Goal: Information Seeking & Learning: Learn about a topic

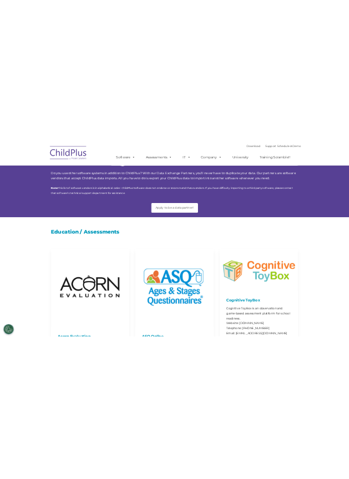
scroll to position [40, 0]
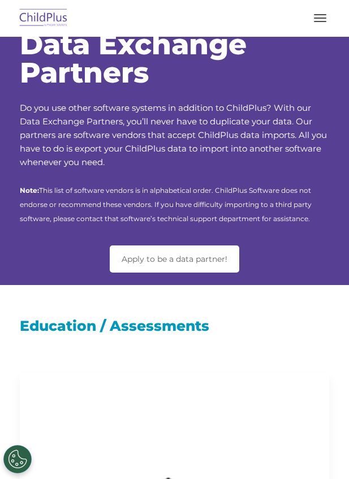
click at [317, 23] on button "button" at bounding box center [320, 18] width 24 height 18
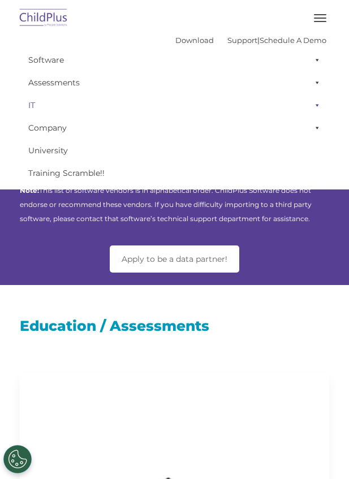
click at [318, 106] on span at bounding box center [314, 105] width 11 height 23
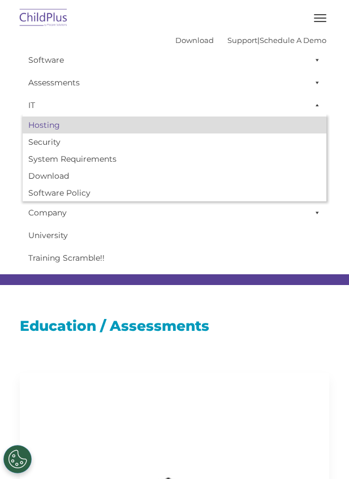
click at [80, 132] on link "Hosting" at bounding box center [175, 125] width 304 height 17
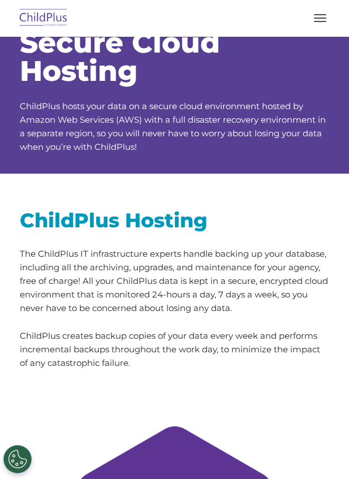
scroll to position [42, 0]
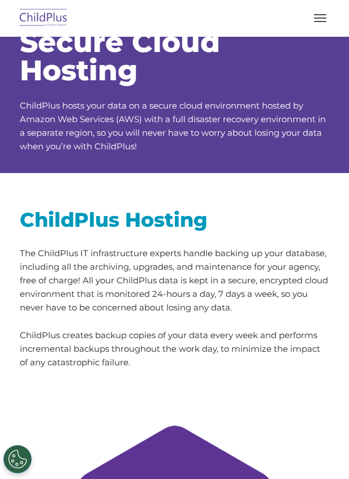
click at [314, 22] on button "button" at bounding box center [320, 18] width 24 height 18
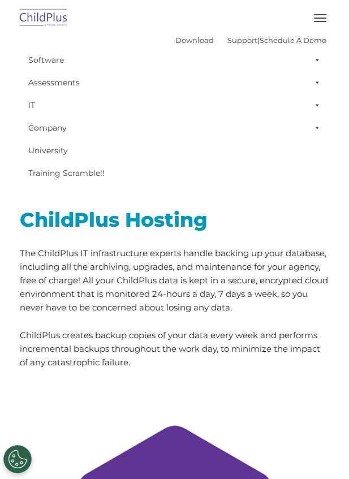
click at [317, 110] on span at bounding box center [314, 105] width 11 height 23
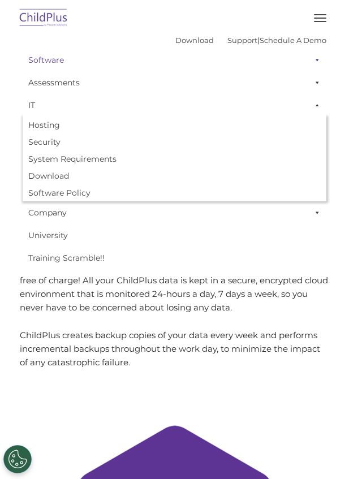
click at [317, 62] on span at bounding box center [314, 60] width 11 height 23
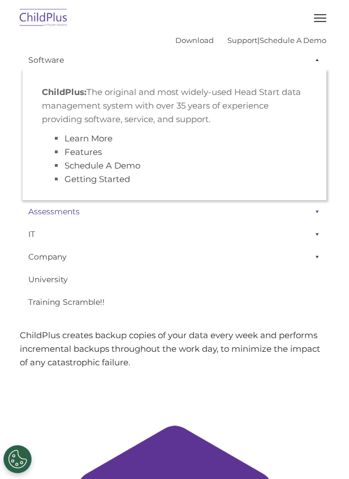
click at [317, 210] on span at bounding box center [314, 211] width 11 height 23
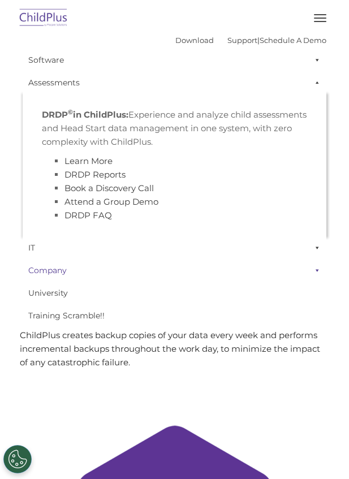
click at [316, 269] on span at bounding box center [314, 270] width 11 height 23
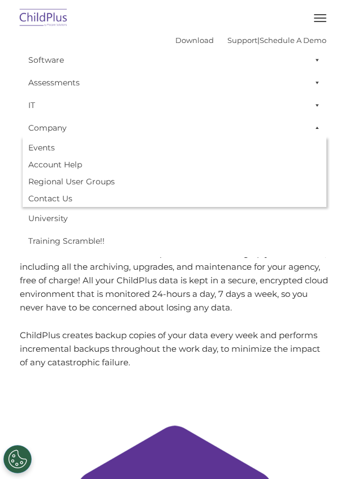
click at [262, 321] on div "ChildPlus Hosting The ChildPlus IT infrastructure experts handle backing up you…" at bounding box center [174, 288] width 309 height 162
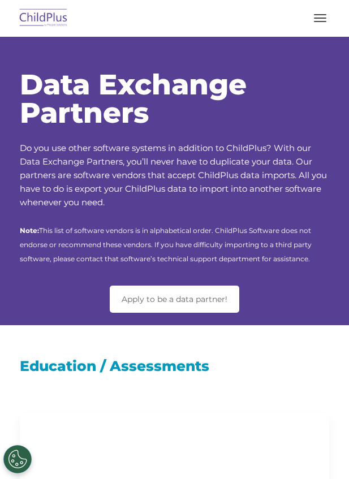
scroll to position [40, 0]
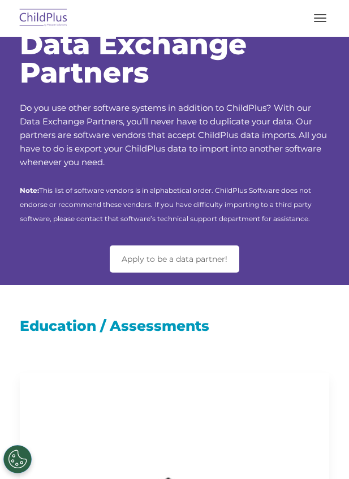
click at [322, 8] on div at bounding box center [175, 18] width 304 height 27
click at [322, 17] on button "button" at bounding box center [320, 18] width 24 height 18
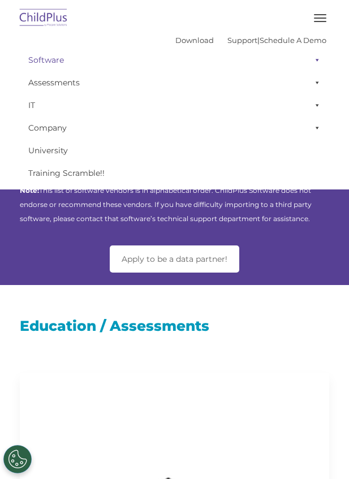
click at [316, 64] on span at bounding box center [314, 60] width 11 height 23
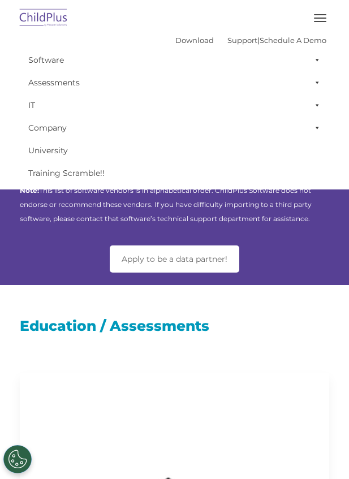
click at [259, 258] on div "Apply to be a data partner!" at bounding box center [174, 258] width 309 height 27
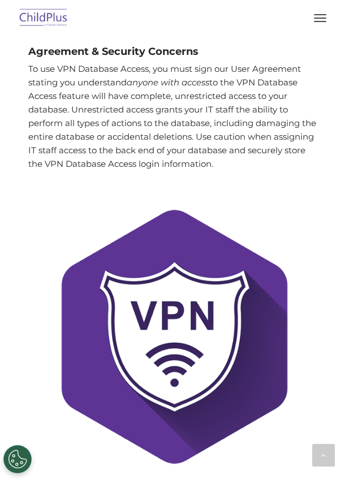
scroll to position [488, 0]
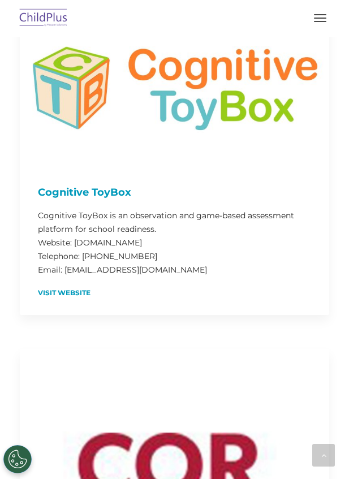
scroll to position [1425, 0]
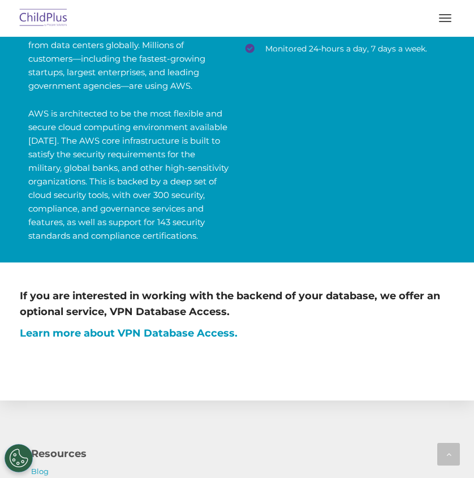
scroll to position [543, 0]
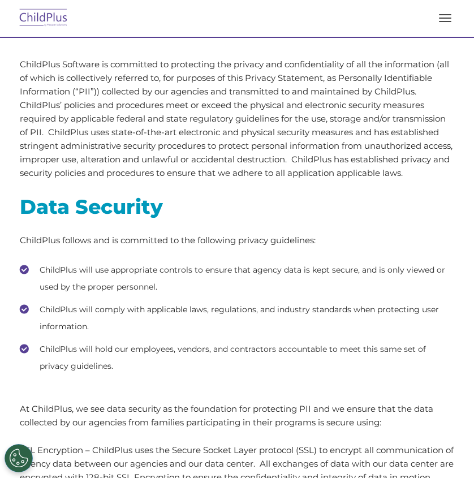
scroll to position [351, 0]
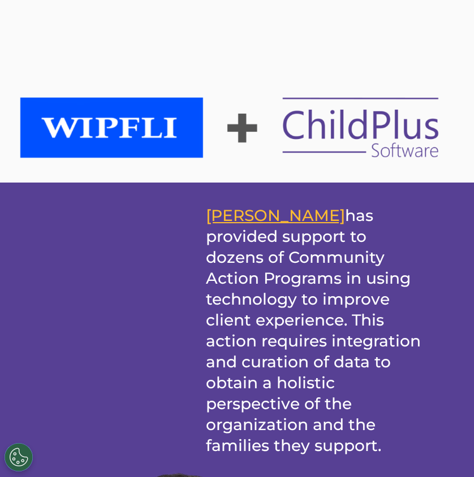
scroll to position [356, 0]
click at [147, 115] on img at bounding box center [237, 128] width 434 height 70
click at [147, 130] on img at bounding box center [237, 128] width 434 height 70
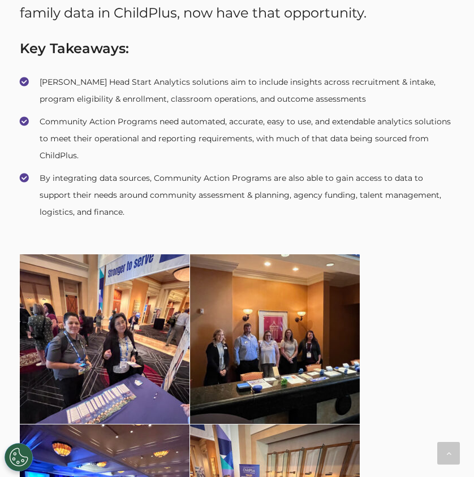
scroll to position [1550, 0]
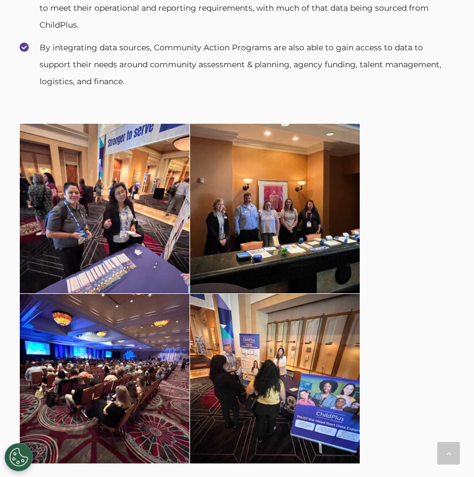
scroll to position [1550, 0]
